Goal: Task Accomplishment & Management: Use online tool/utility

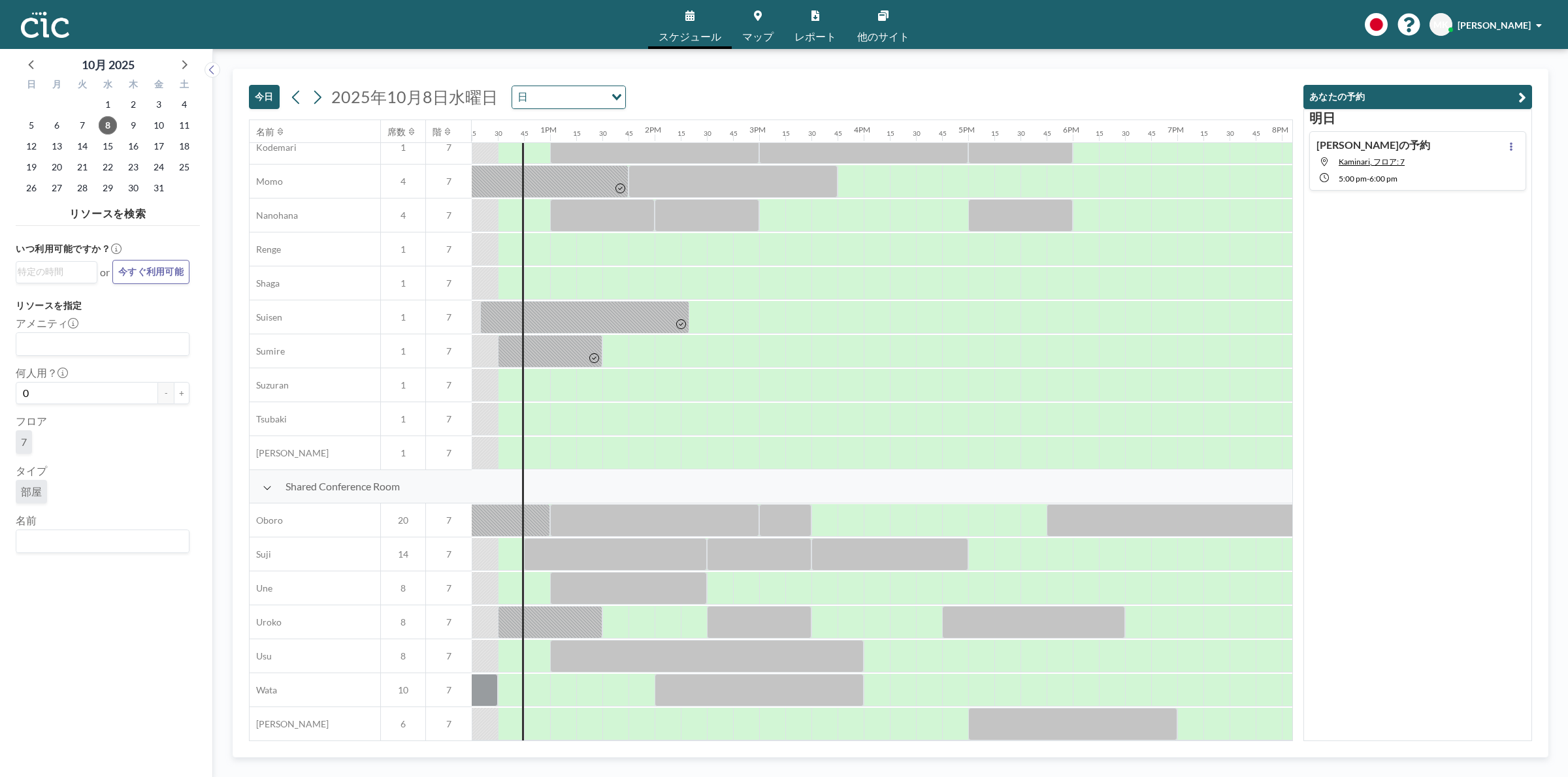
scroll to position [634, 1280]
